Goal: Information Seeking & Learning: Learn about a topic

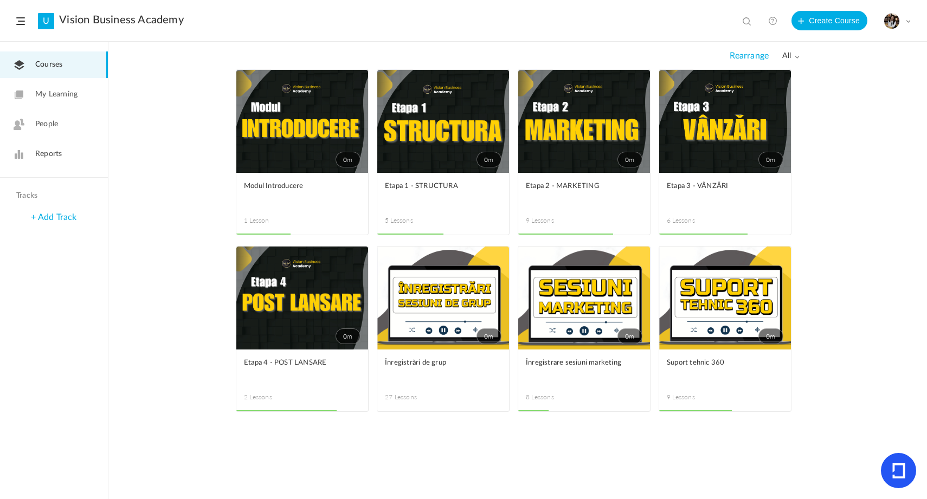
click at [697, 300] on link "0m" at bounding box center [725, 298] width 132 height 103
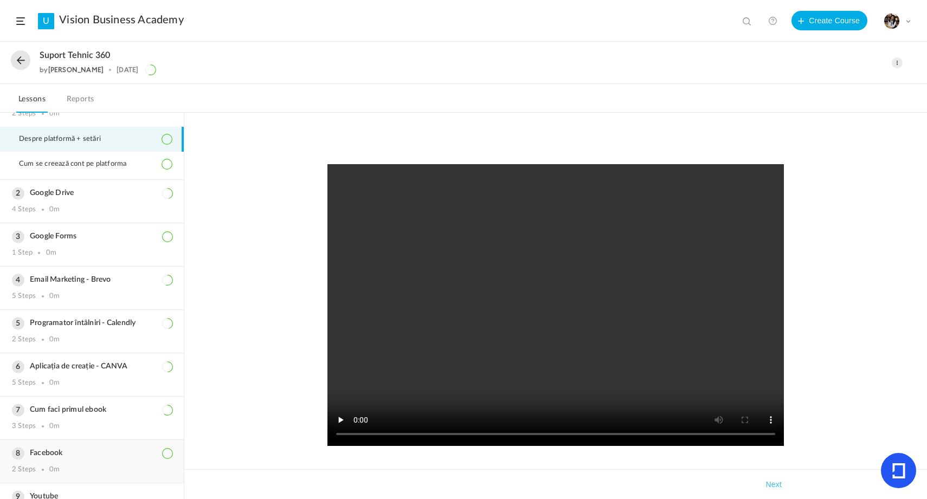
scroll to position [56, 0]
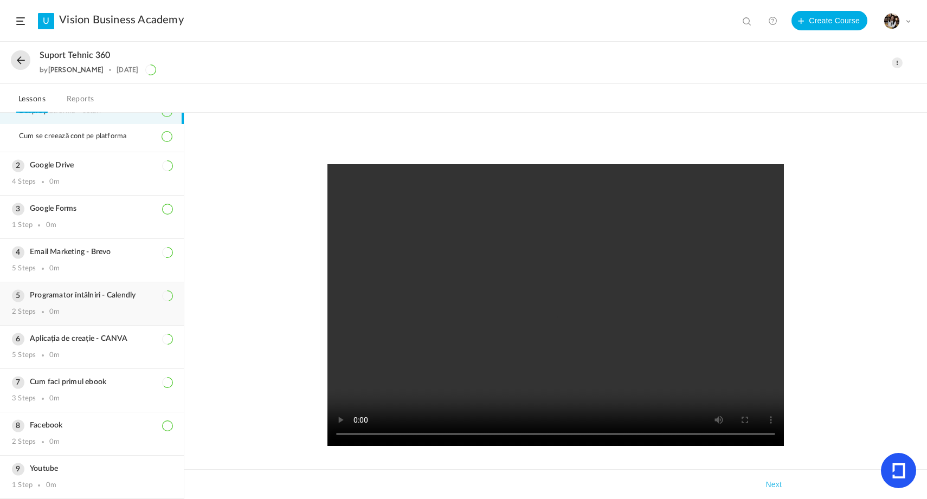
click at [90, 295] on h3 "Programator întâlniri - Calendly" at bounding box center [92, 295] width 160 height 9
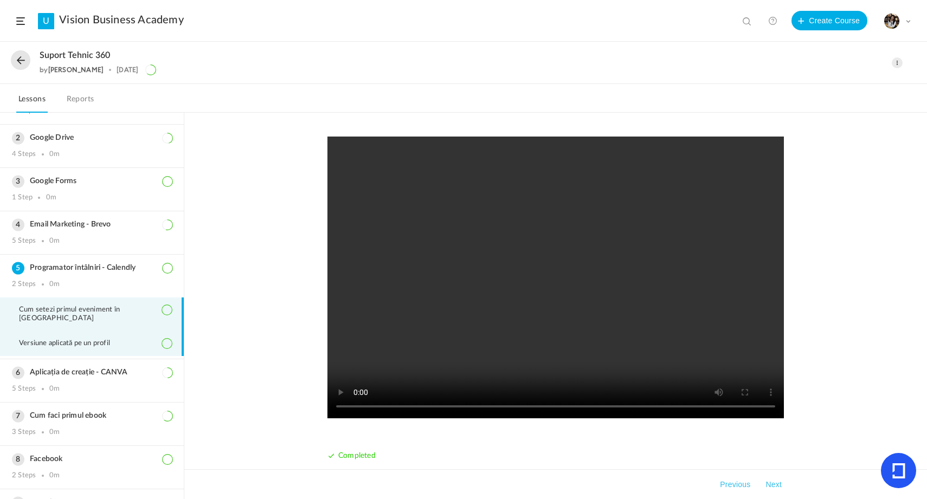
click at [84, 340] on li "Versiune aplicată pe un profil" at bounding box center [92, 343] width 184 height 25
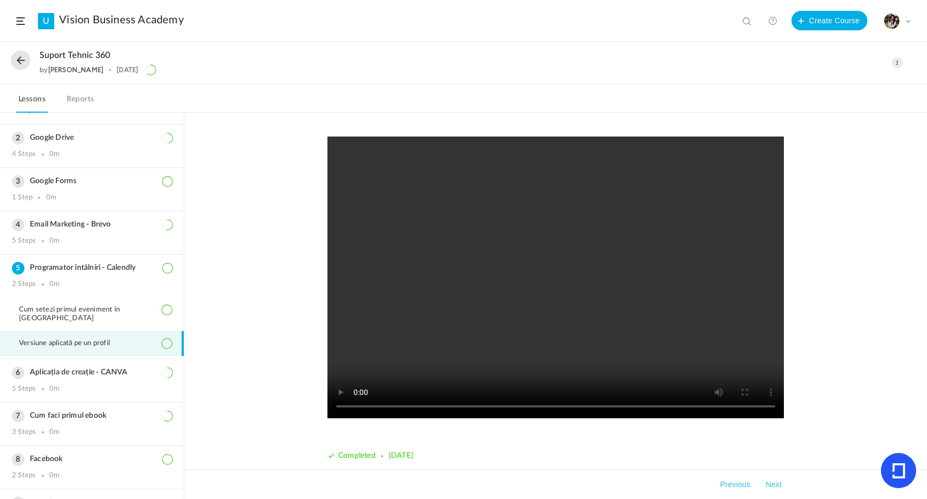
click at [361, 286] on video at bounding box center [555, 278] width 456 height 282
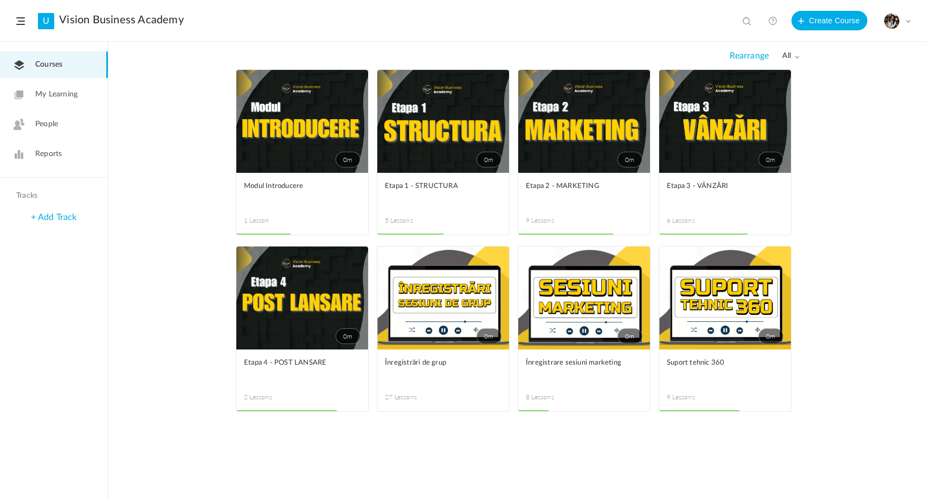
click at [575, 292] on link "0m" at bounding box center [584, 298] width 132 height 103
click at [743, 311] on link "0m" at bounding box center [725, 298] width 132 height 103
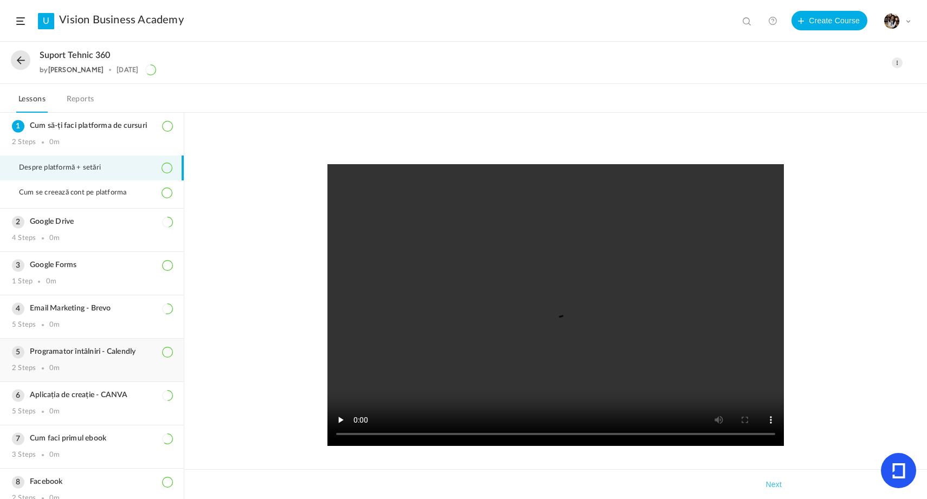
click at [99, 357] on div "Programator întâlniri - Calendly 2 Steps 0m" at bounding box center [92, 360] width 184 height 43
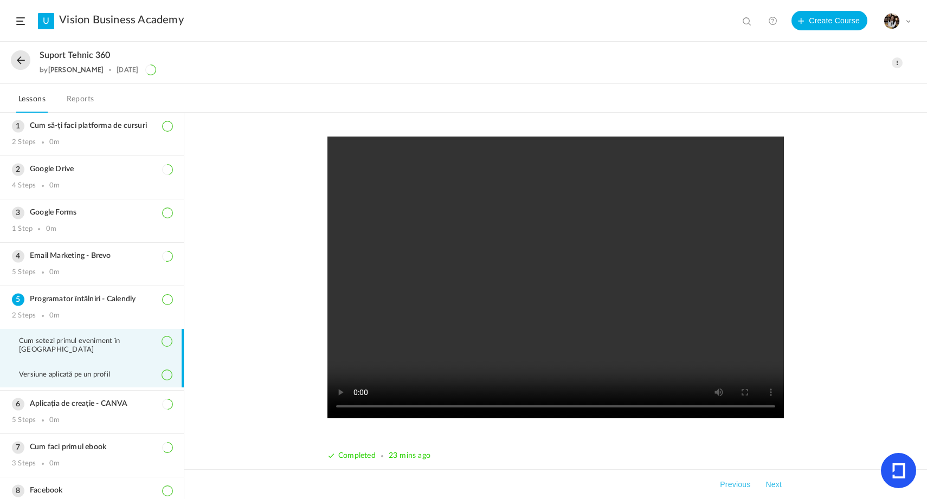
click at [96, 371] on span "Versiune aplicată pe un profil" at bounding box center [71, 375] width 105 height 9
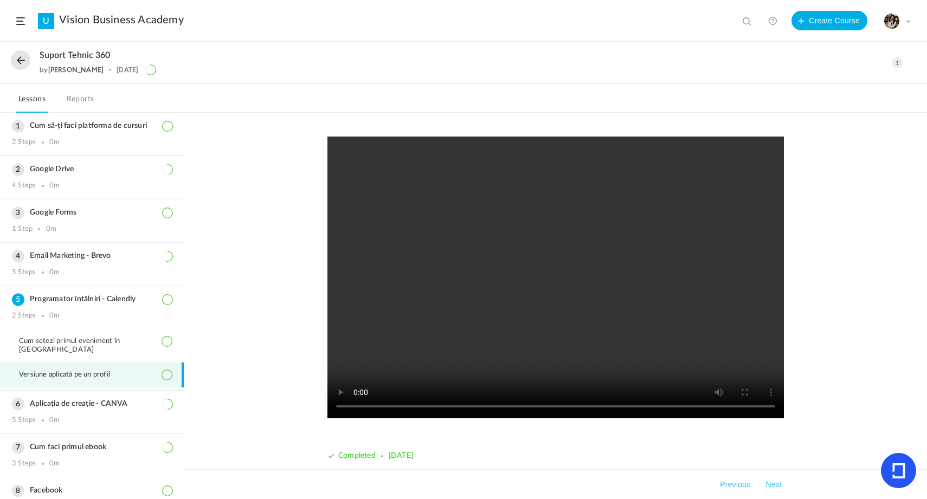
click at [608, 347] on video at bounding box center [555, 278] width 456 height 282
